Goal: Information Seeking & Learning: Learn about a topic

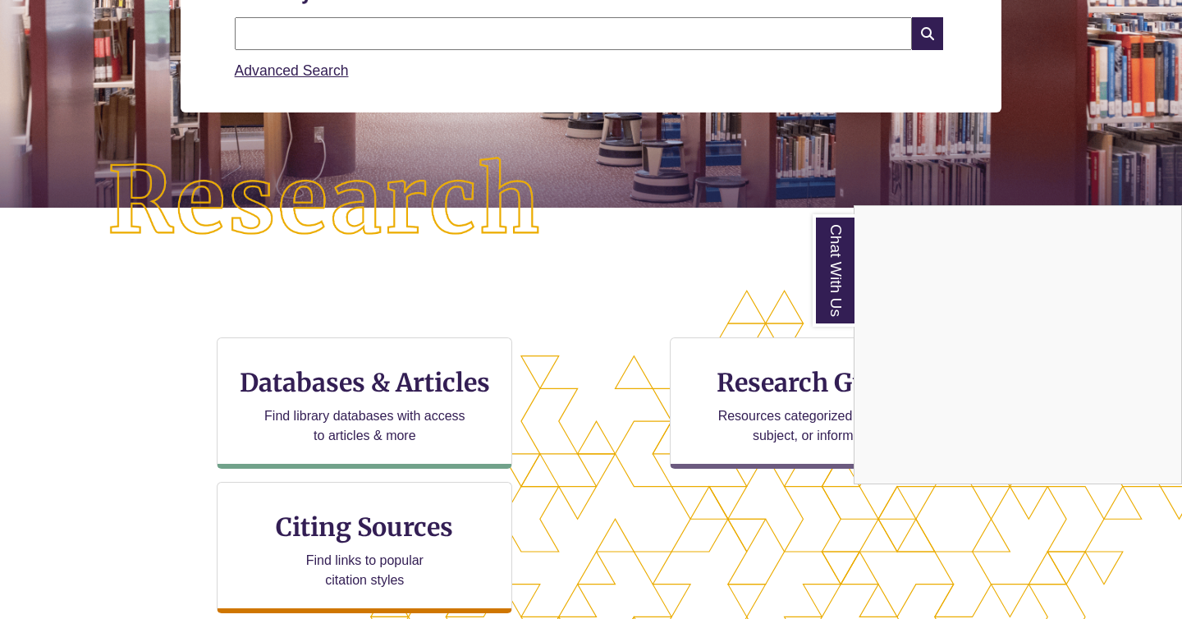
scroll to position [463, 0]
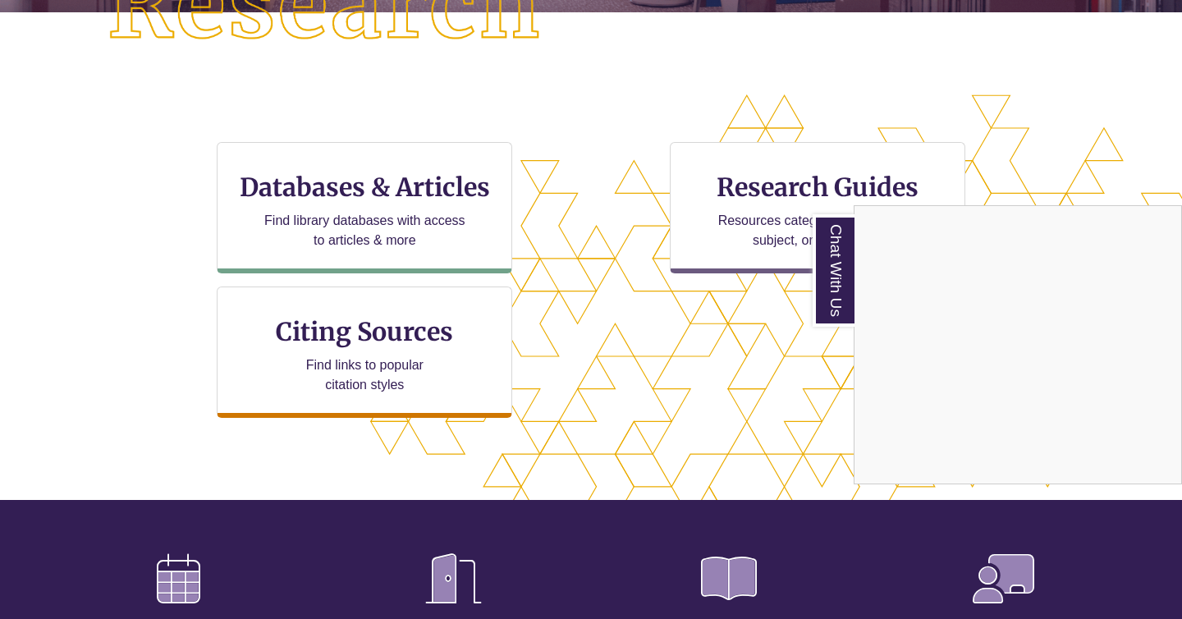
click at [357, 195] on div "Chat With Us" at bounding box center [591, 309] width 1182 height 619
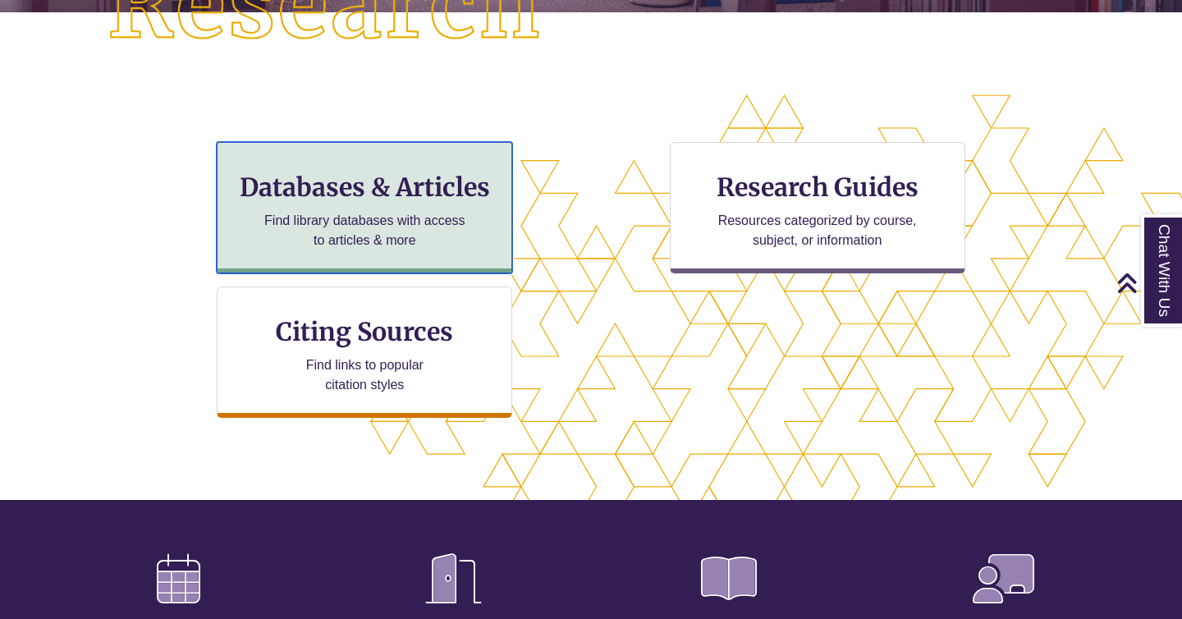
click at [328, 190] on h3 "Databases & Articles" at bounding box center [365, 187] width 268 height 31
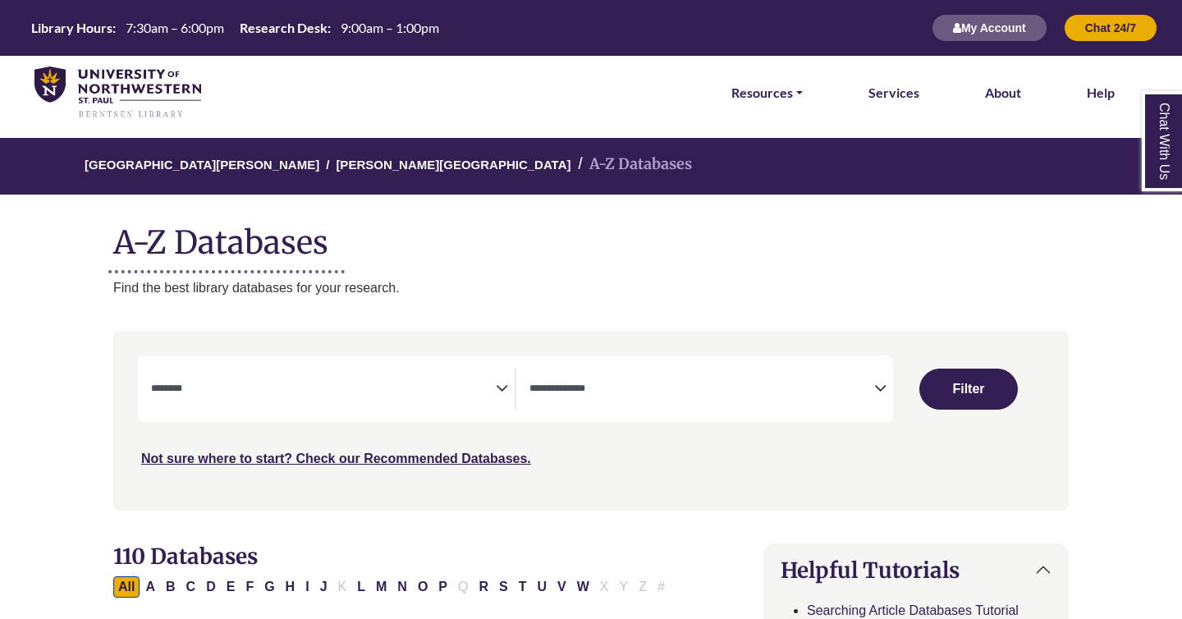
select select "Database Subject Filter"
select select "Database Types Filter"
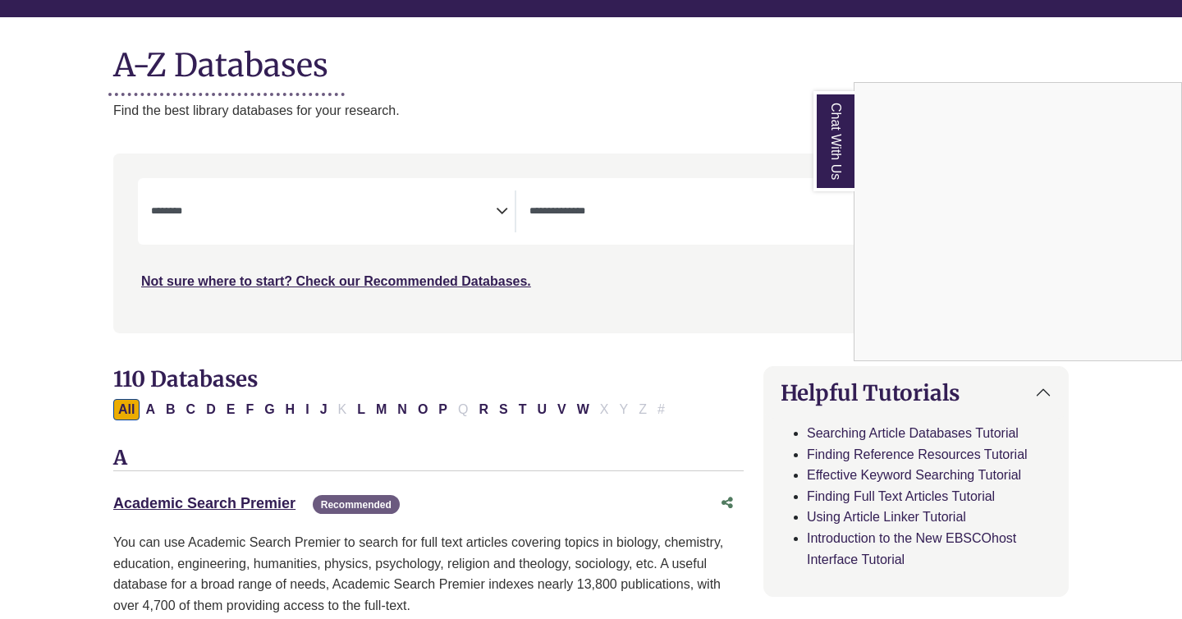
scroll to position [243, 0]
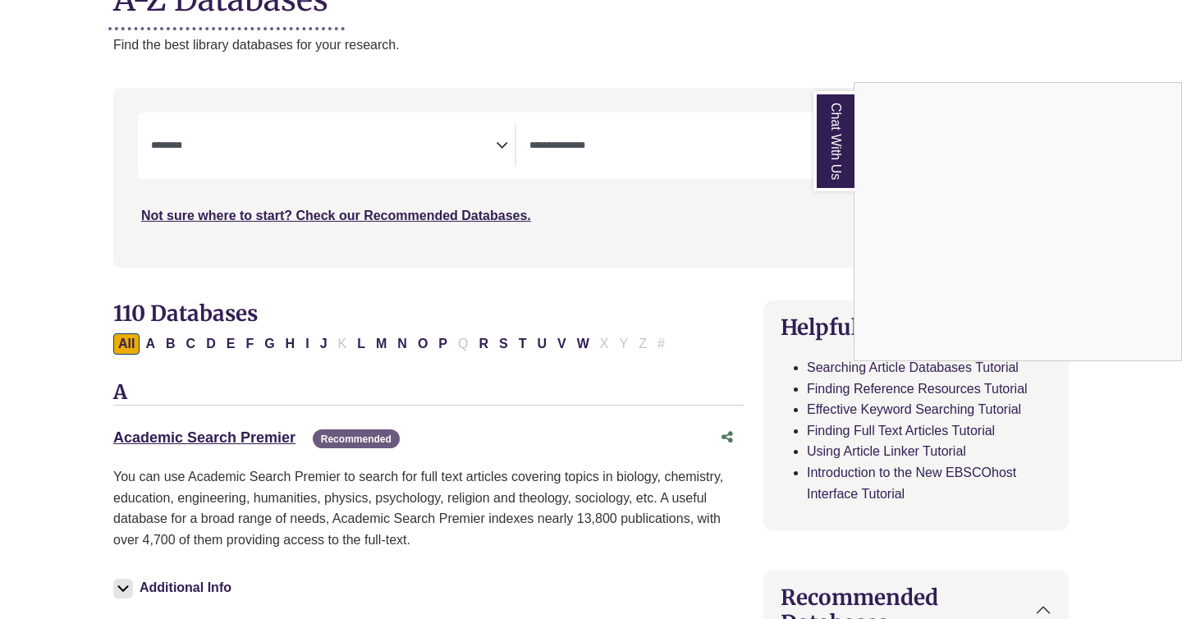
click at [500, 141] on div "Chat With Us" at bounding box center [591, 309] width 1182 height 619
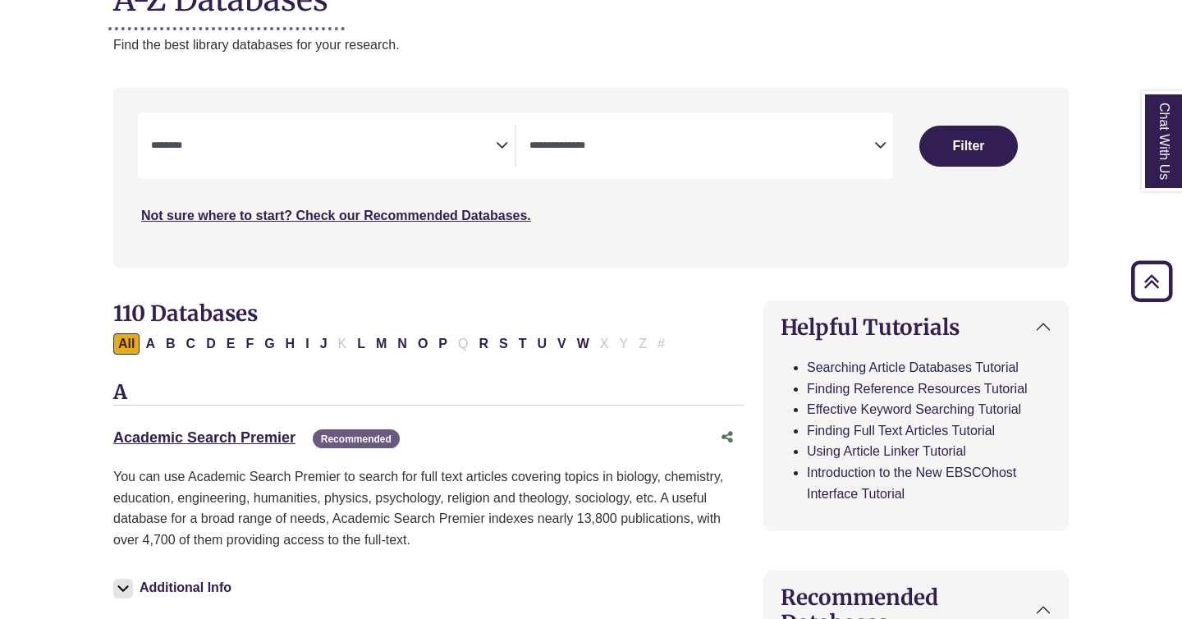
click at [500, 141] on icon "Search filters" at bounding box center [502, 143] width 12 height 25
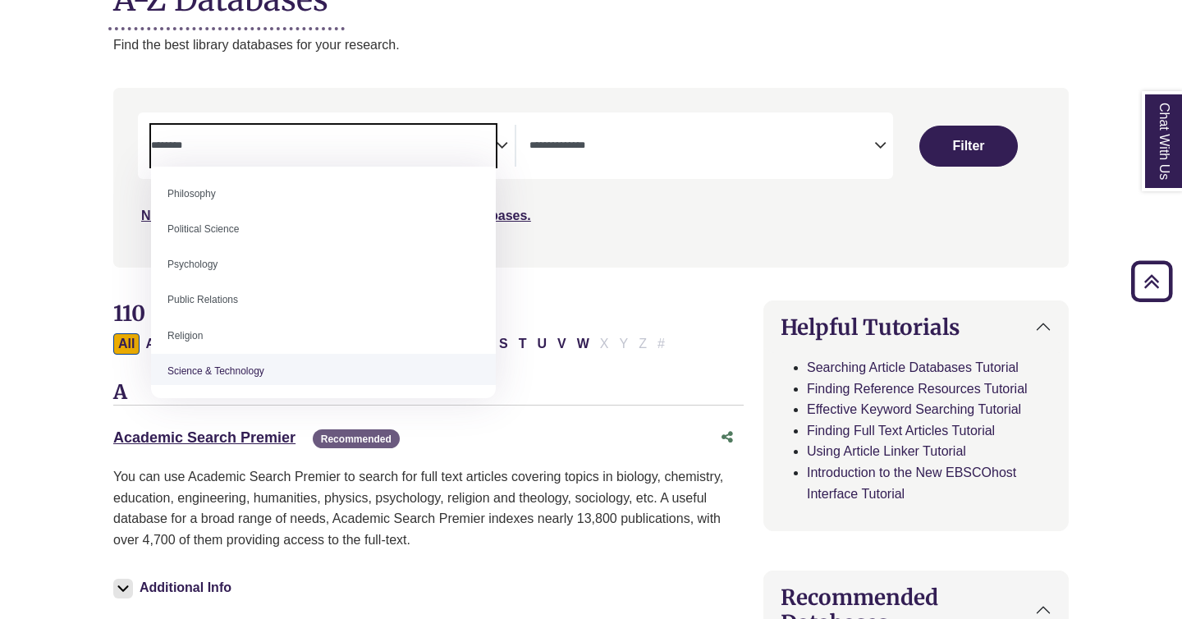
scroll to position [1244, 0]
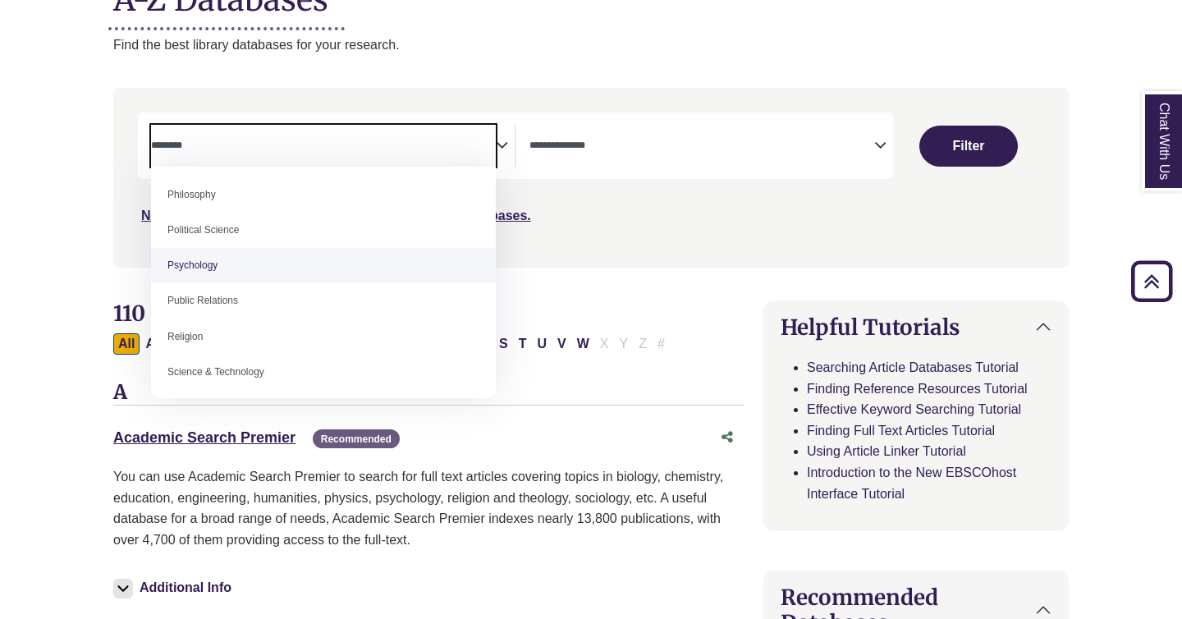
select select "*****"
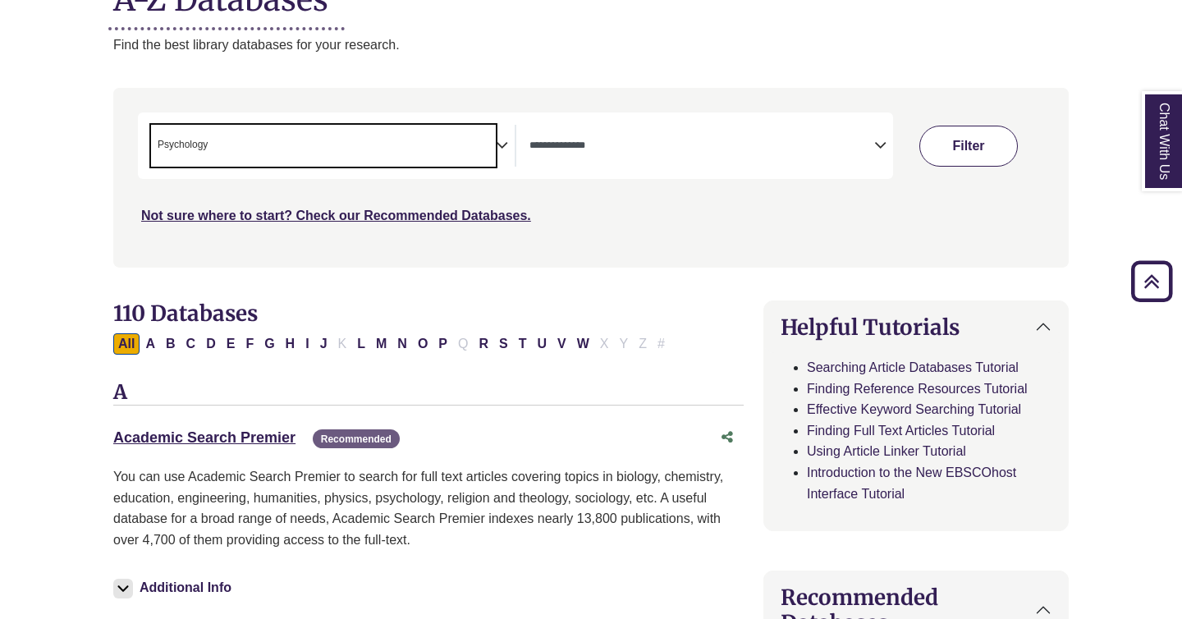
click at [989, 148] on button "Filter" at bounding box center [969, 146] width 99 height 41
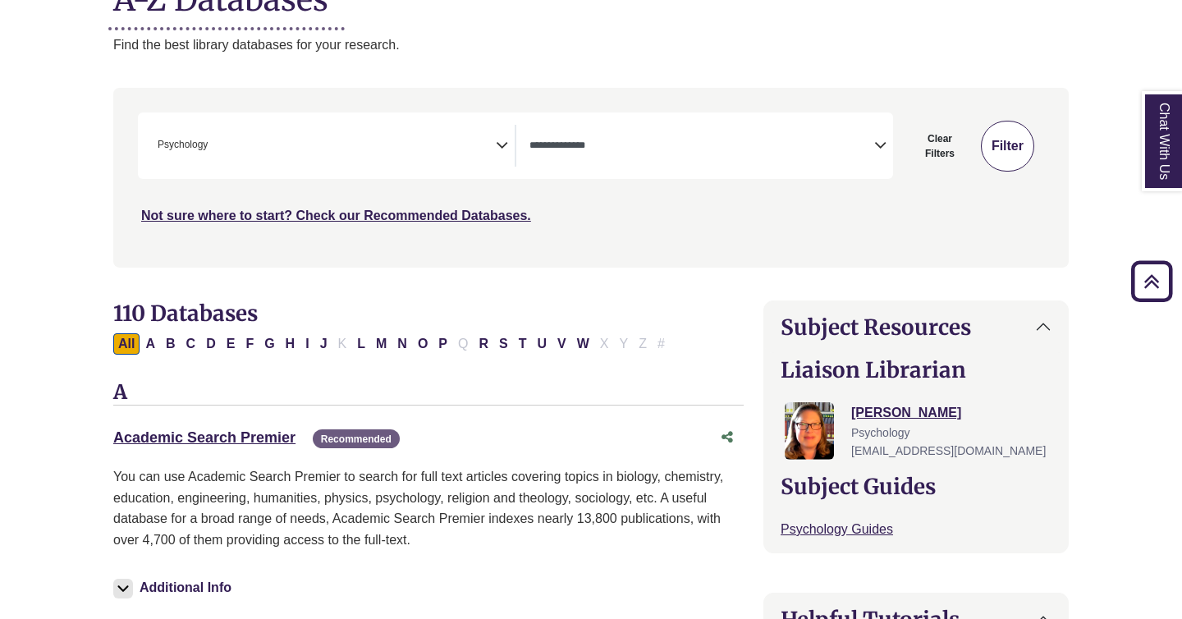
select select "Database Types Filter"
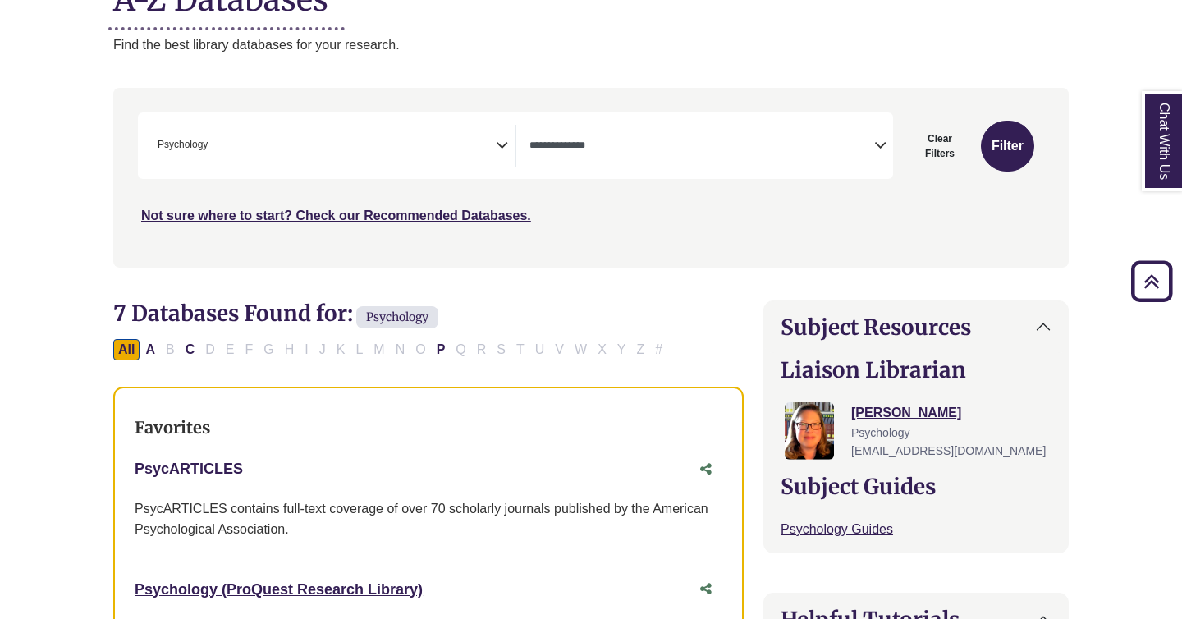
click at [216, 474] on link "PsycARTICLES This link opens in a new window" at bounding box center [189, 469] width 108 height 16
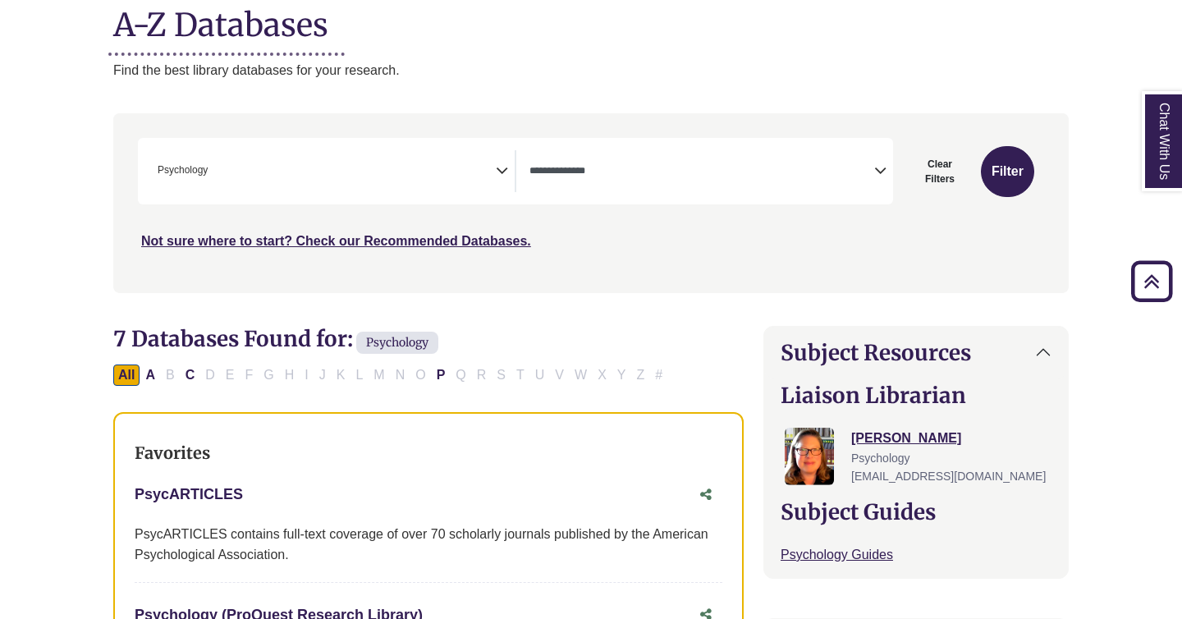
scroll to position [216, 0]
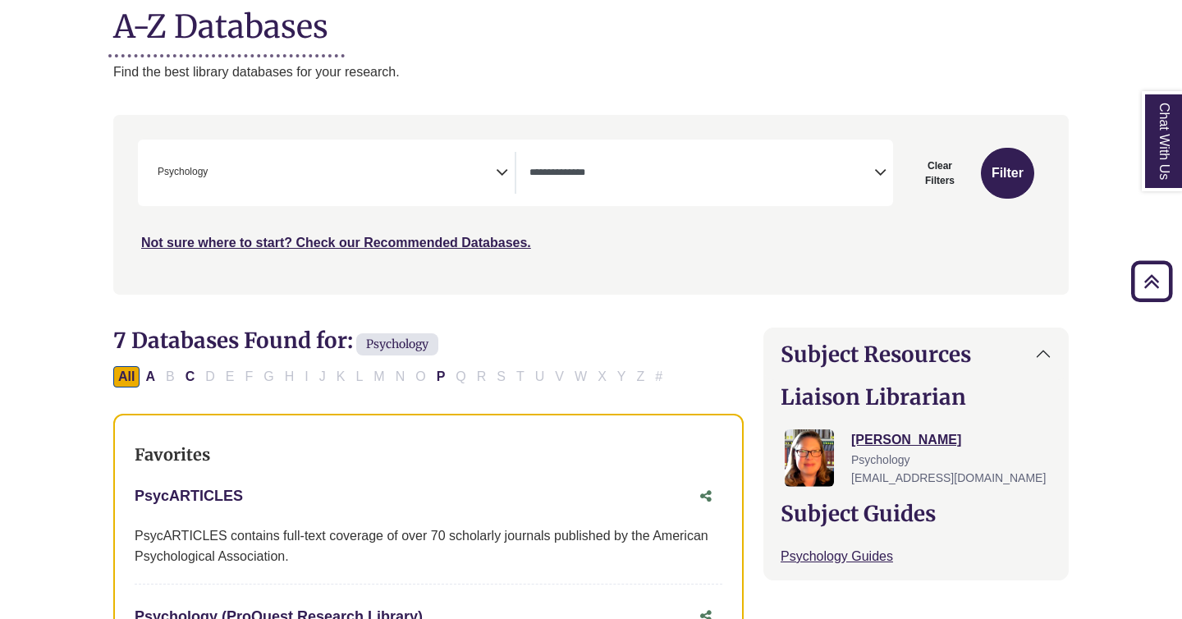
click at [188, 493] on link "PsycARTICLES This link opens in a new window" at bounding box center [189, 496] width 108 height 16
